Goal: Task Accomplishment & Management: Use online tool/utility

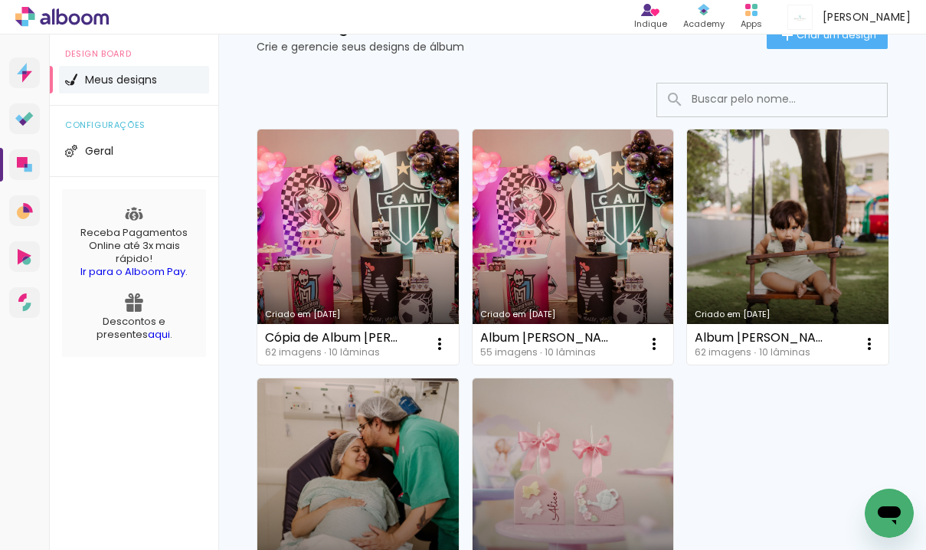
scroll to position [70, 0]
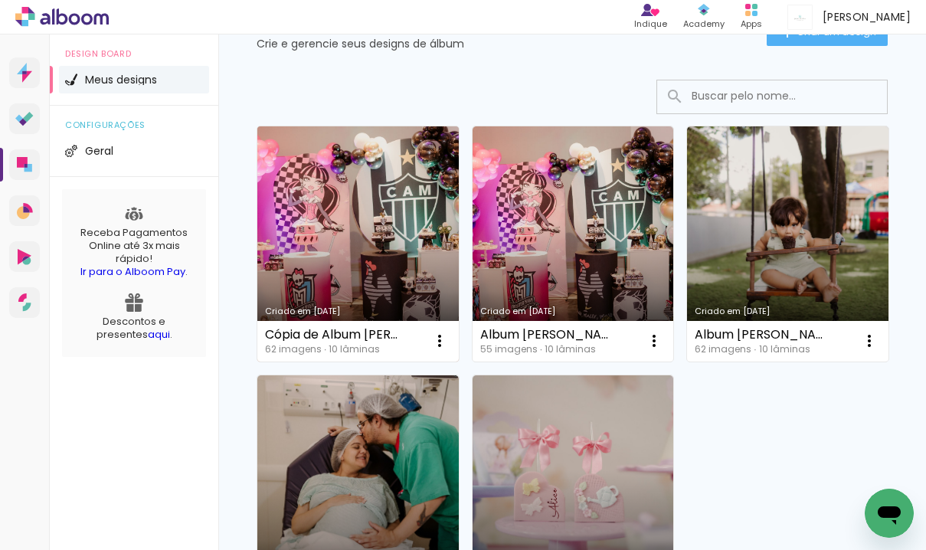
click at [359, 183] on link "Criado em 08/08/25" at bounding box center [357, 243] width 201 height 235
